Goal: Task Accomplishment & Management: Manage account settings

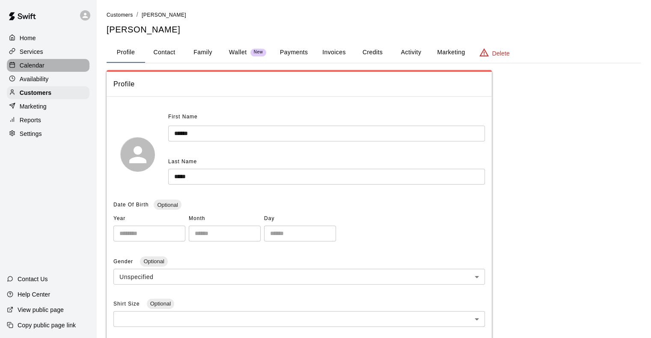
click at [43, 70] on p "Calendar" at bounding box center [32, 65] width 25 height 9
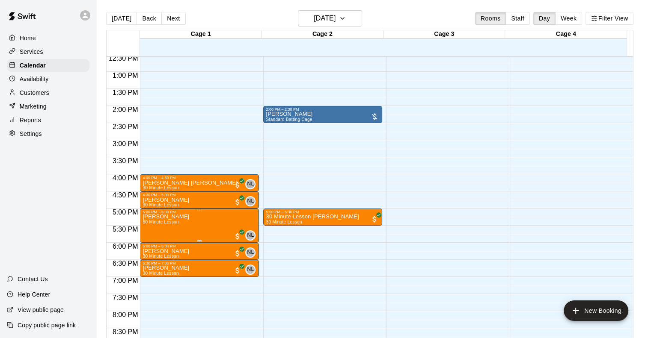
scroll to position [444, 0]
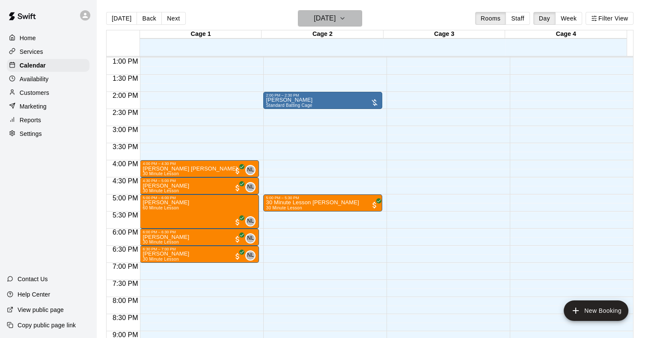
click at [330, 15] on h6 "[DATE]" at bounding box center [325, 18] width 22 height 12
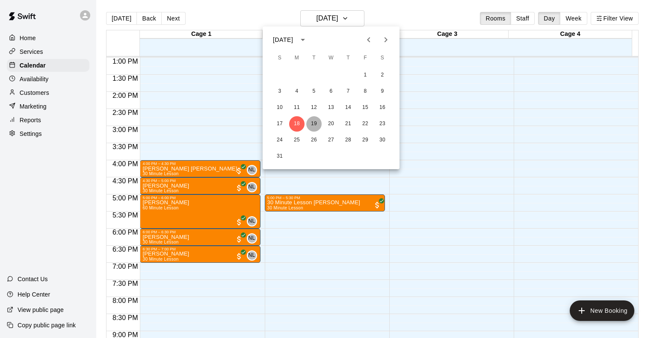
click at [316, 124] on button "19" at bounding box center [313, 123] width 15 height 15
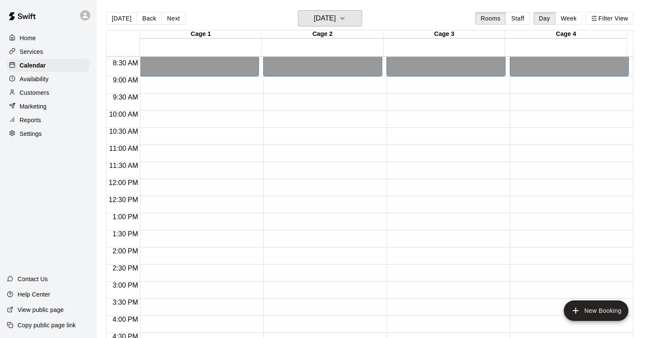
scroll to position [358, 0]
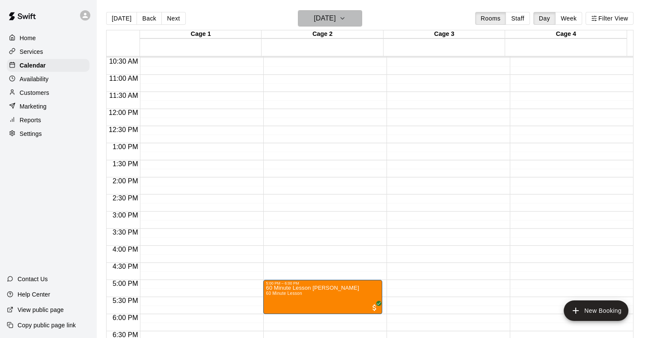
click at [320, 22] on h6 "[DATE]" at bounding box center [325, 18] width 22 height 12
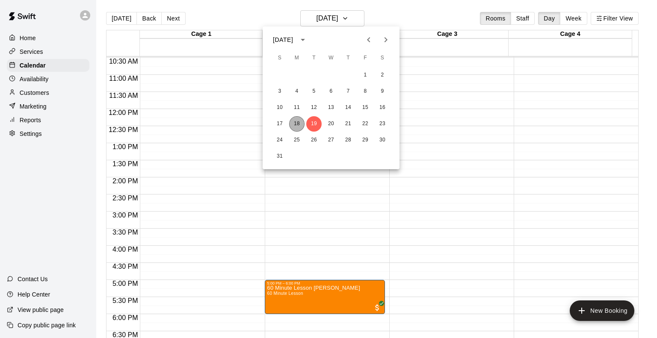
click at [304, 123] on button "18" at bounding box center [296, 123] width 15 height 15
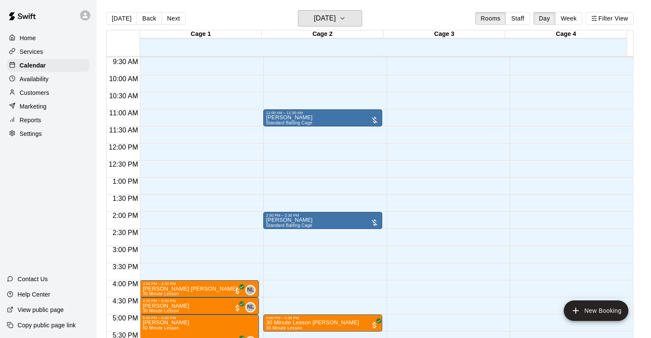
scroll to position [444, 0]
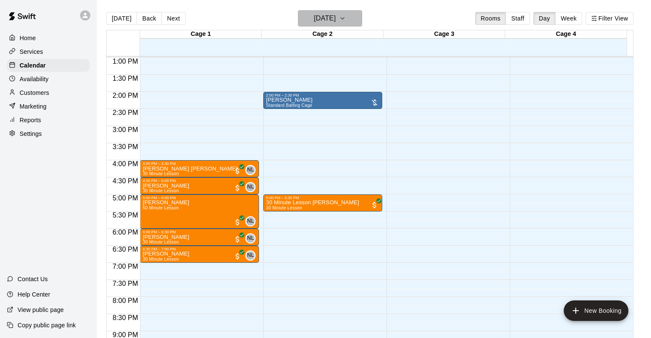
click at [351, 24] on button "[DATE]" at bounding box center [330, 18] width 64 height 16
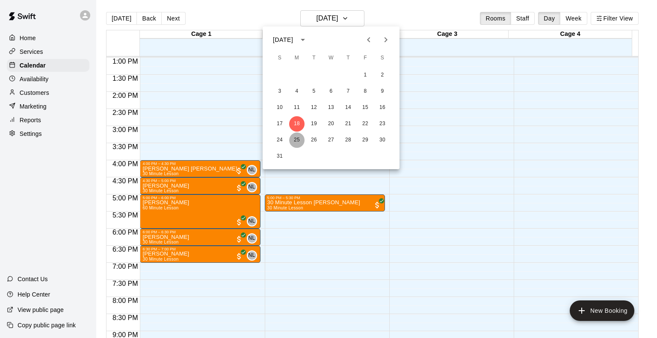
click at [294, 142] on button "25" at bounding box center [296, 140] width 15 height 15
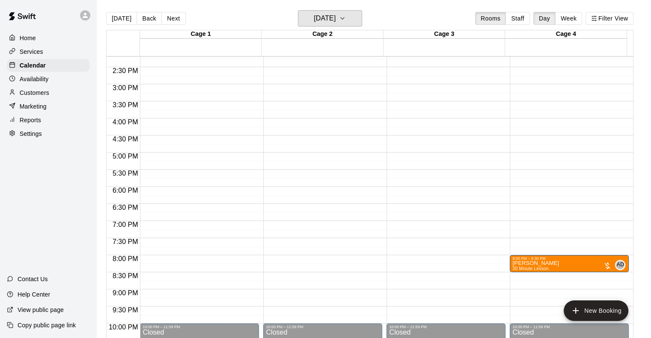
scroll to position [529, 0]
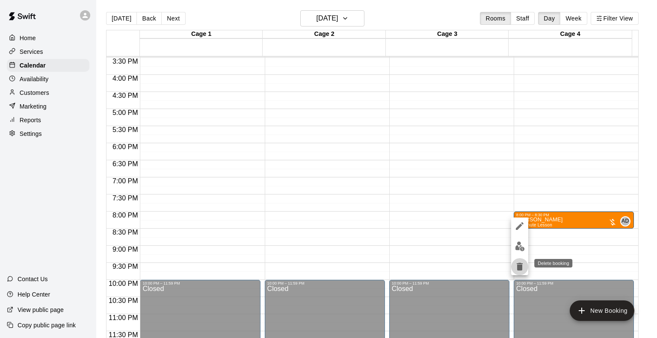
click at [521, 271] on icon "delete" at bounding box center [520, 267] width 10 height 10
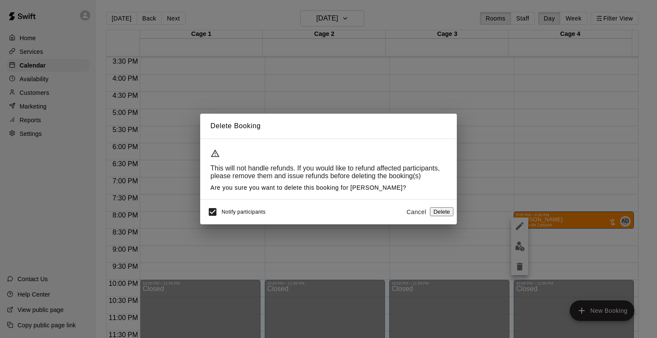
click at [441, 198] on div "This will not handle refunds. If you would like to refund affected participants…" at bounding box center [328, 169] width 257 height 61
click at [443, 210] on button "Delete" at bounding box center [442, 211] width 24 height 9
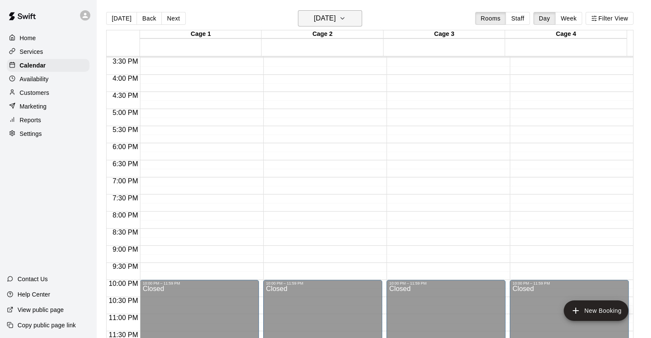
click at [314, 13] on h6 "[DATE]" at bounding box center [325, 18] width 22 height 12
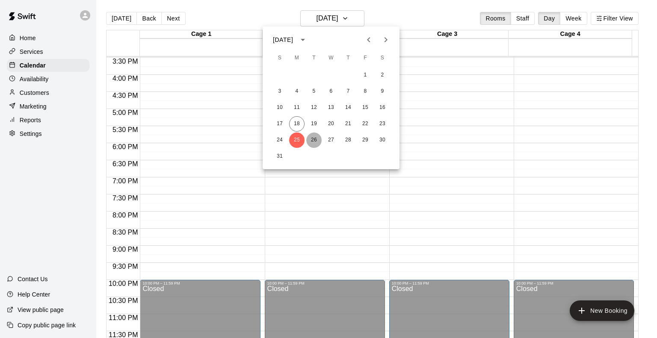
click at [316, 145] on button "26" at bounding box center [313, 140] width 15 height 15
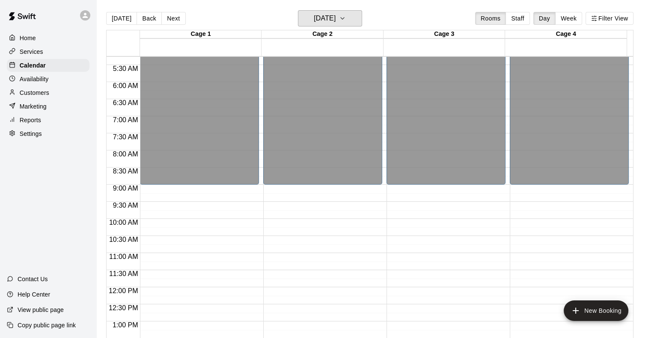
scroll to position [59, 0]
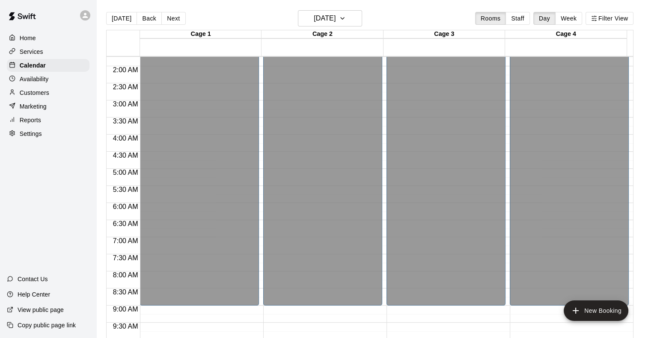
click at [343, 9] on main "[DATE] Back [DATE][DATE] Rooms Staff Day Week Filter View Cage 1 26 Tue Cage 2 …" at bounding box center [373, 176] width 554 height 352
click at [335, 18] on h6 "[DATE]" at bounding box center [325, 18] width 22 height 12
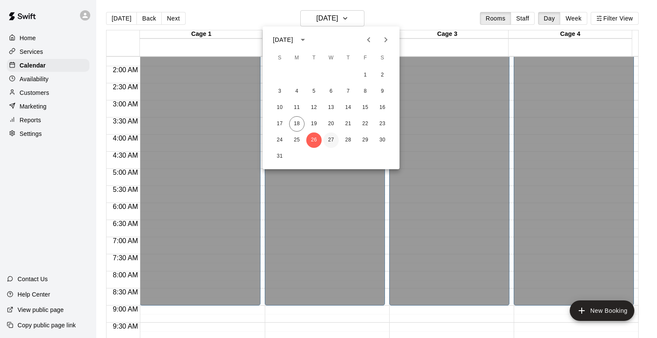
click at [333, 142] on button "27" at bounding box center [330, 140] width 15 height 15
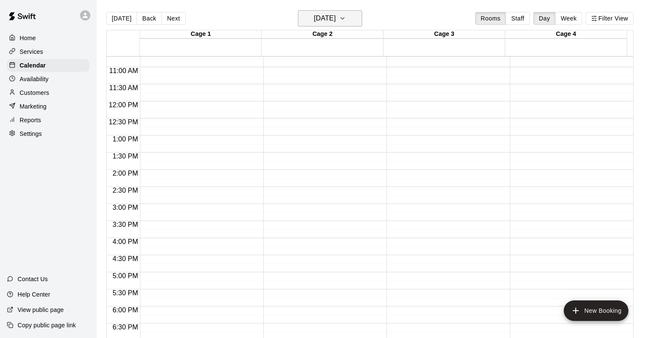
scroll to position [273, 0]
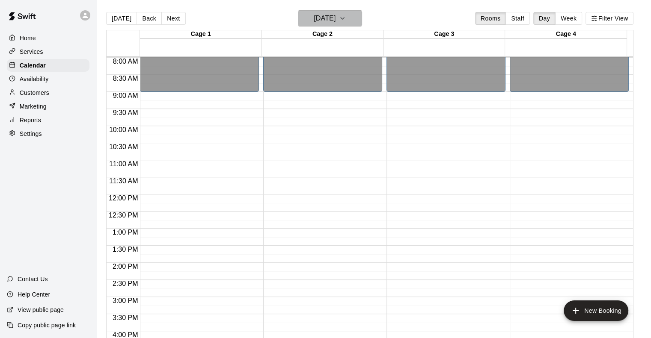
click at [334, 17] on h6 "[DATE]" at bounding box center [325, 18] width 22 height 12
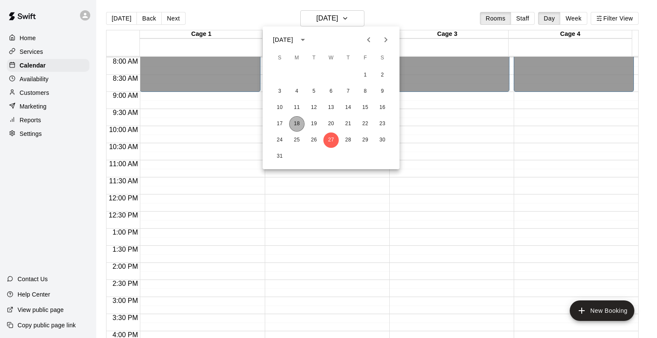
click at [291, 127] on button "18" at bounding box center [296, 123] width 15 height 15
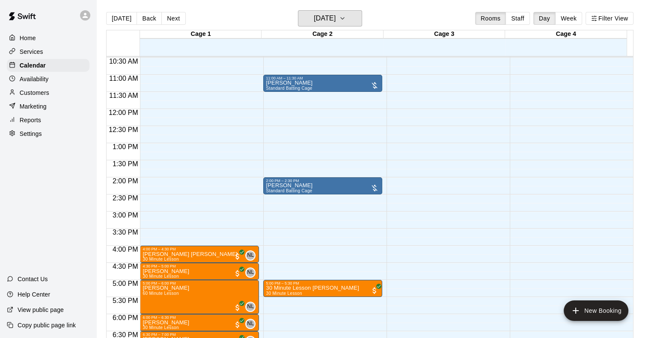
scroll to position [230, 0]
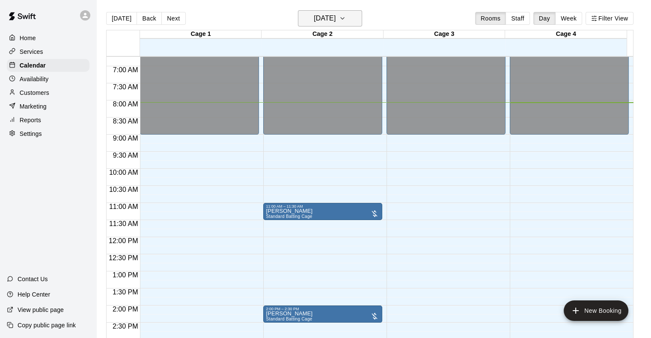
click at [352, 23] on button "[DATE]" at bounding box center [330, 18] width 64 height 16
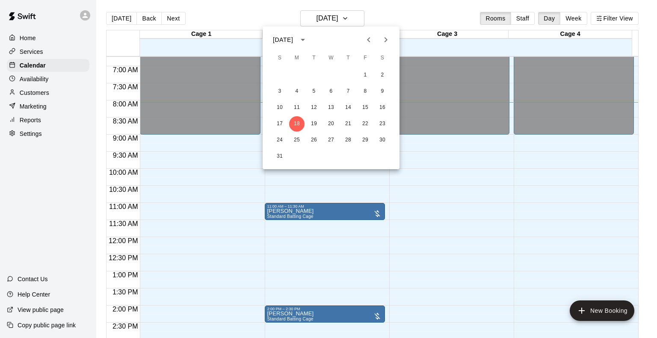
click at [466, 183] on div at bounding box center [328, 169] width 657 height 338
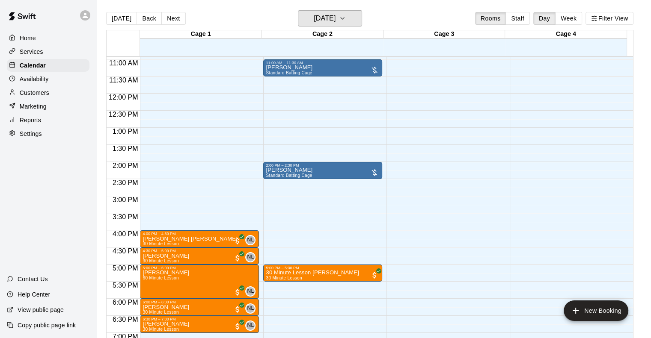
scroll to position [444, 0]
